Goal: Check status: Check status

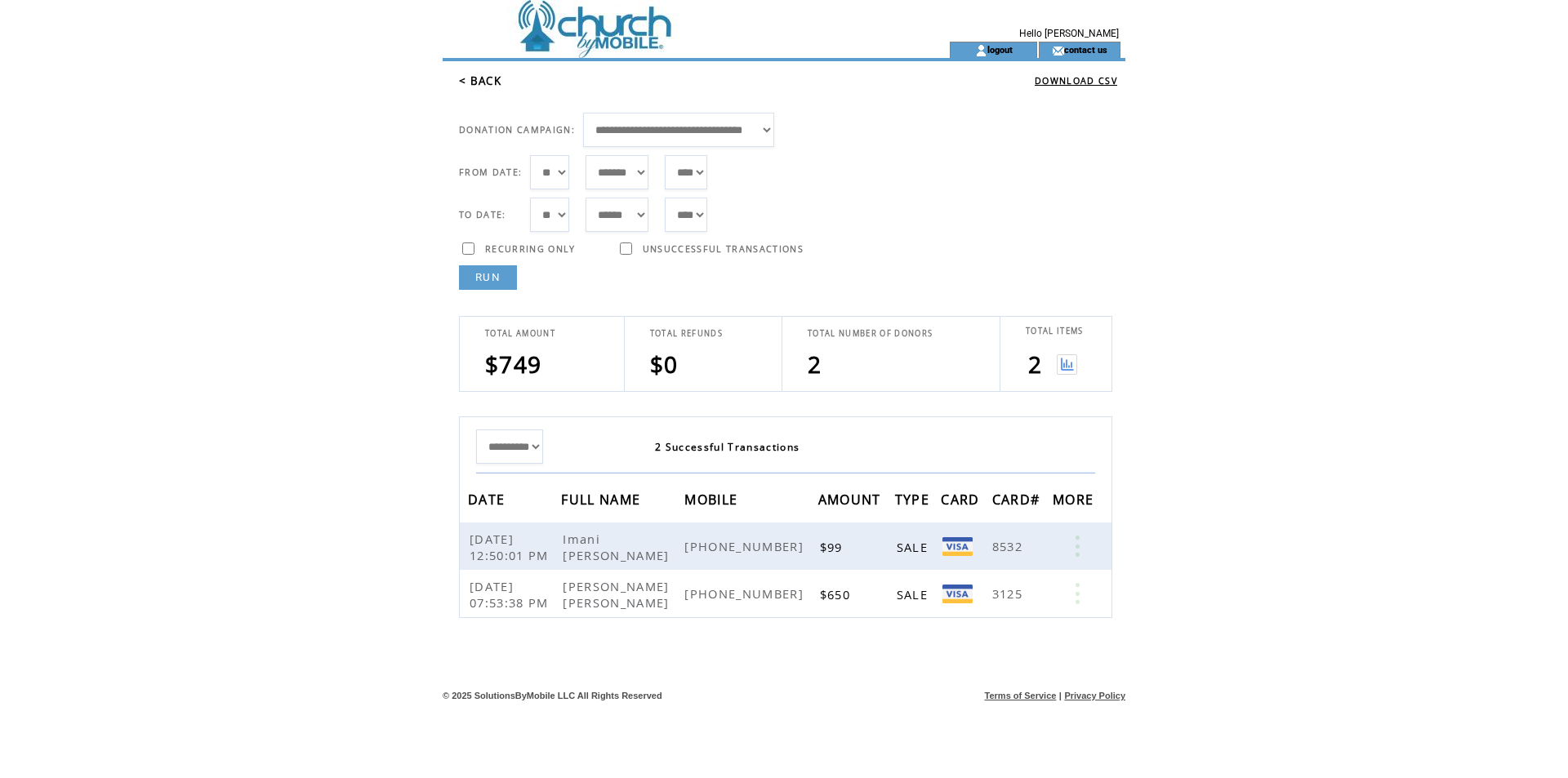
select select "***"
select select "*"
click at [503, 286] on link "RUN" at bounding box center [487, 278] width 58 height 25
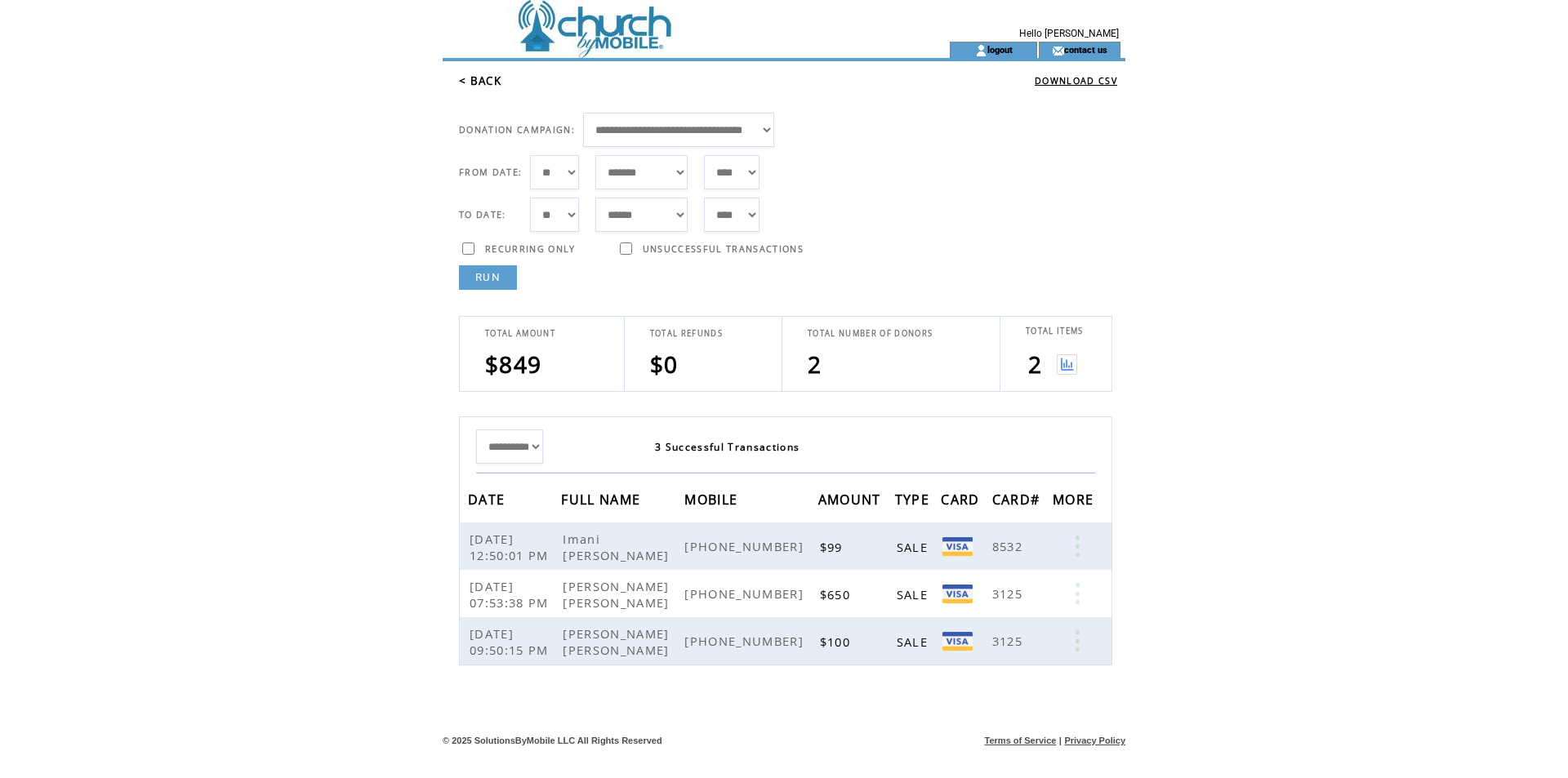
click at [476, 278] on link "RUN" at bounding box center [487, 278] width 58 height 25
click at [489, 278] on link "RUN" at bounding box center [487, 278] width 58 height 25
click at [475, 283] on link "RUN" at bounding box center [487, 278] width 58 height 25
click at [510, 284] on link "RUN" at bounding box center [487, 278] width 58 height 25
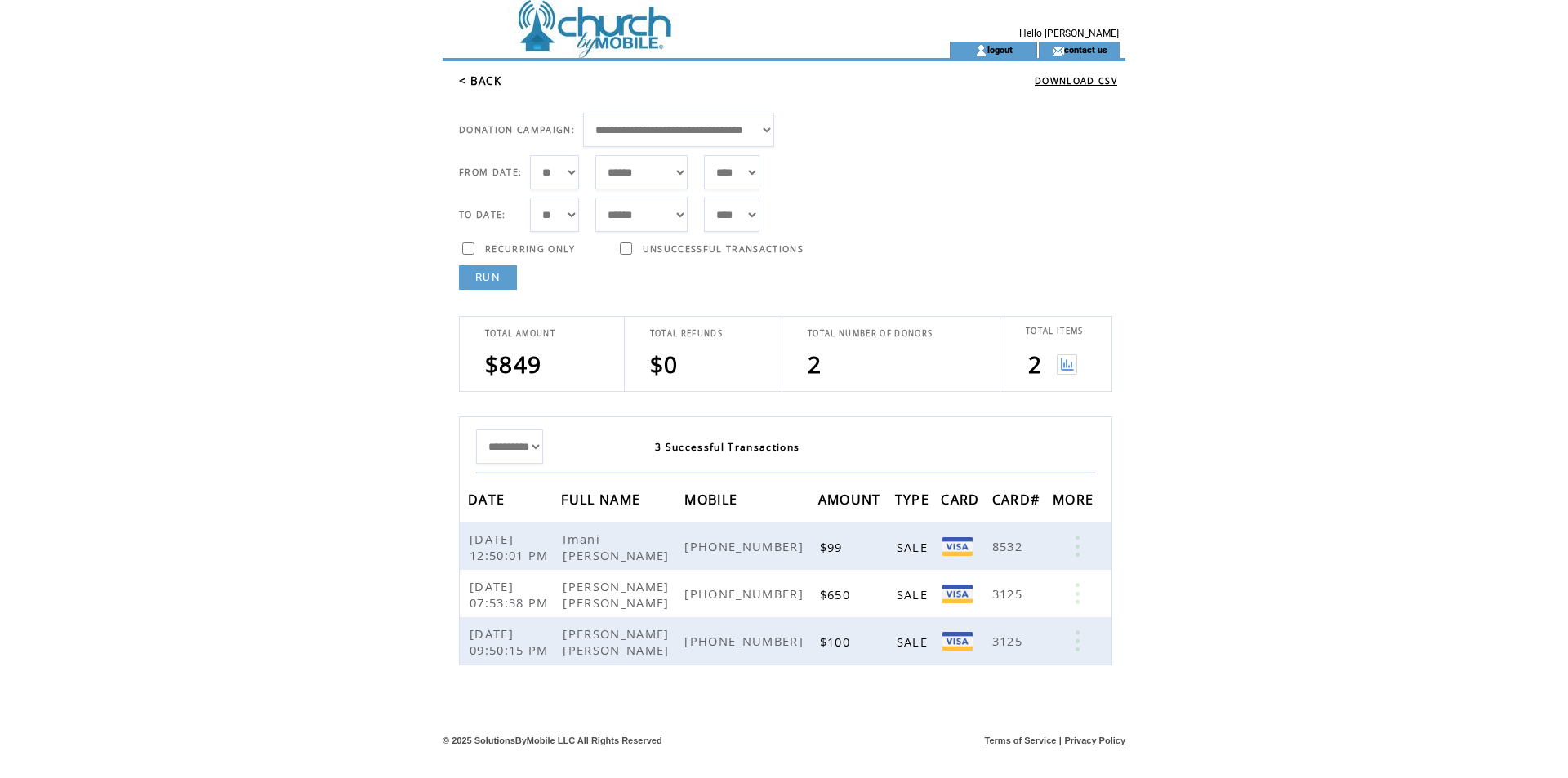
click at [507, 273] on link "RUN" at bounding box center [487, 278] width 58 height 25
drag, startPoint x: 493, startPoint y: 297, endPoint x: 498, endPoint y: 282, distance: 15.8
click at [493, 291] on td "**********" at bounding box center [790, 477] width 671 height 376
click at [513, 270] on link "RUN" at bounding box center [487, 278] width 58 height 25
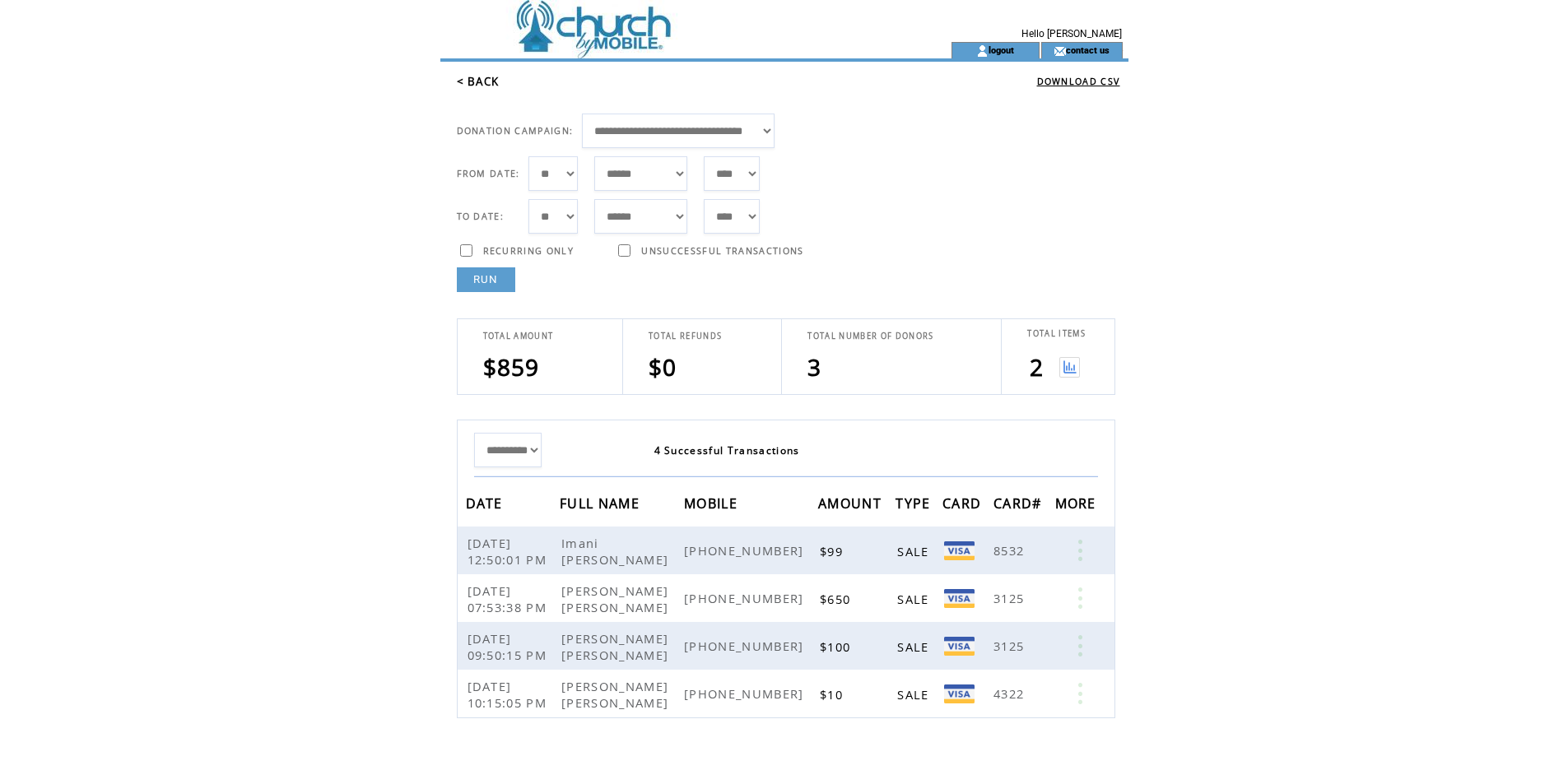
click at [507, 283] on link "RUN" at bounding box center [485, 280] width 59 height 25
click at [489, 282] on link "RUN" at bounding box center [485, 280] width 59 height 25
click at [507, 276] on link "RUN" at bounding box center [485, 280] width 59 height 25
click at [472, 281] on link "RUN" at bounding box center [485, 280] width 59 height 25
